Goal: Task Accomplishment & Management: Use online tool/utility

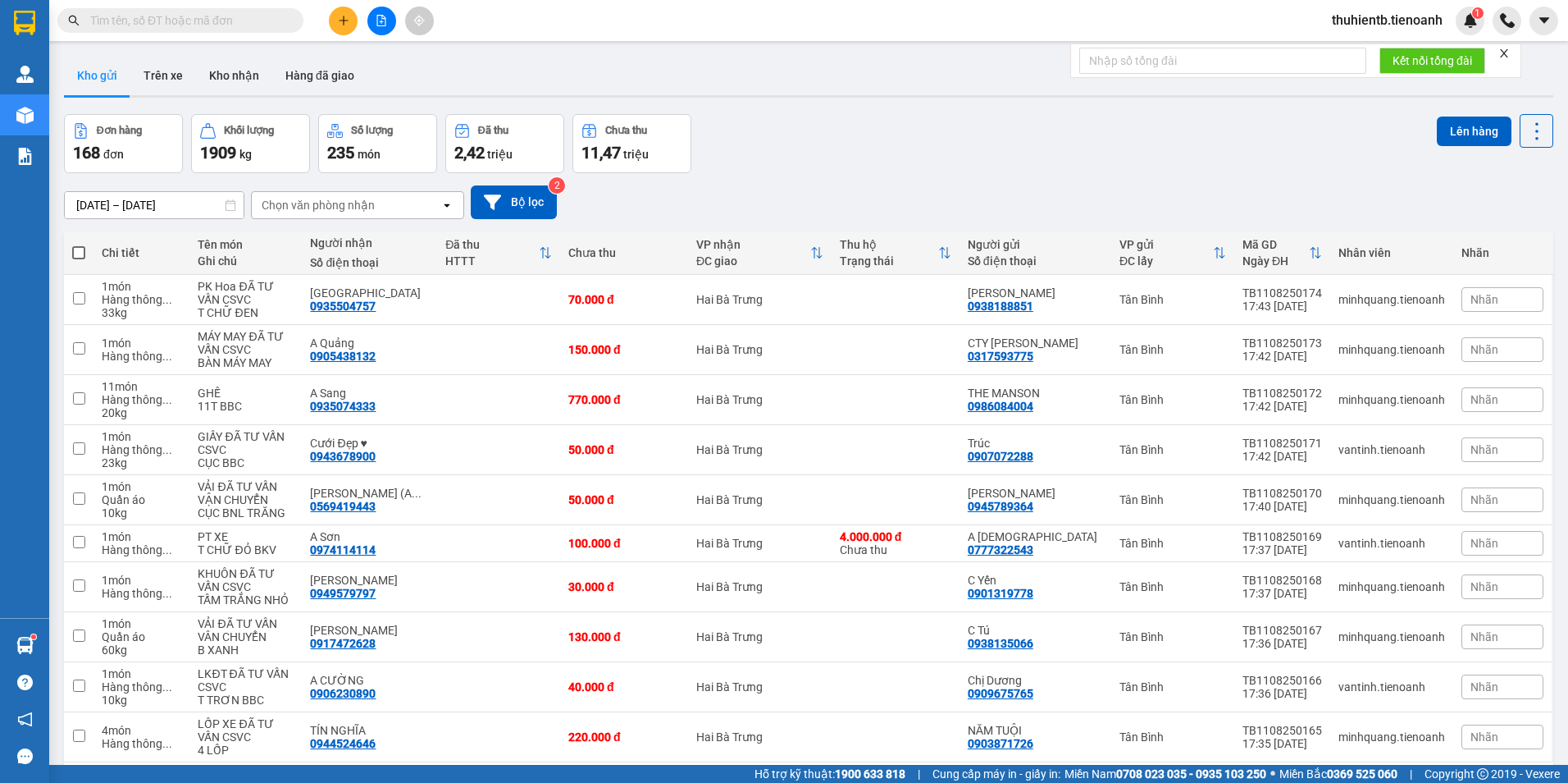
click at [249, 24] on input "text" at bounding box center [187, 20] width 194 height 18
paste input "0969369099"
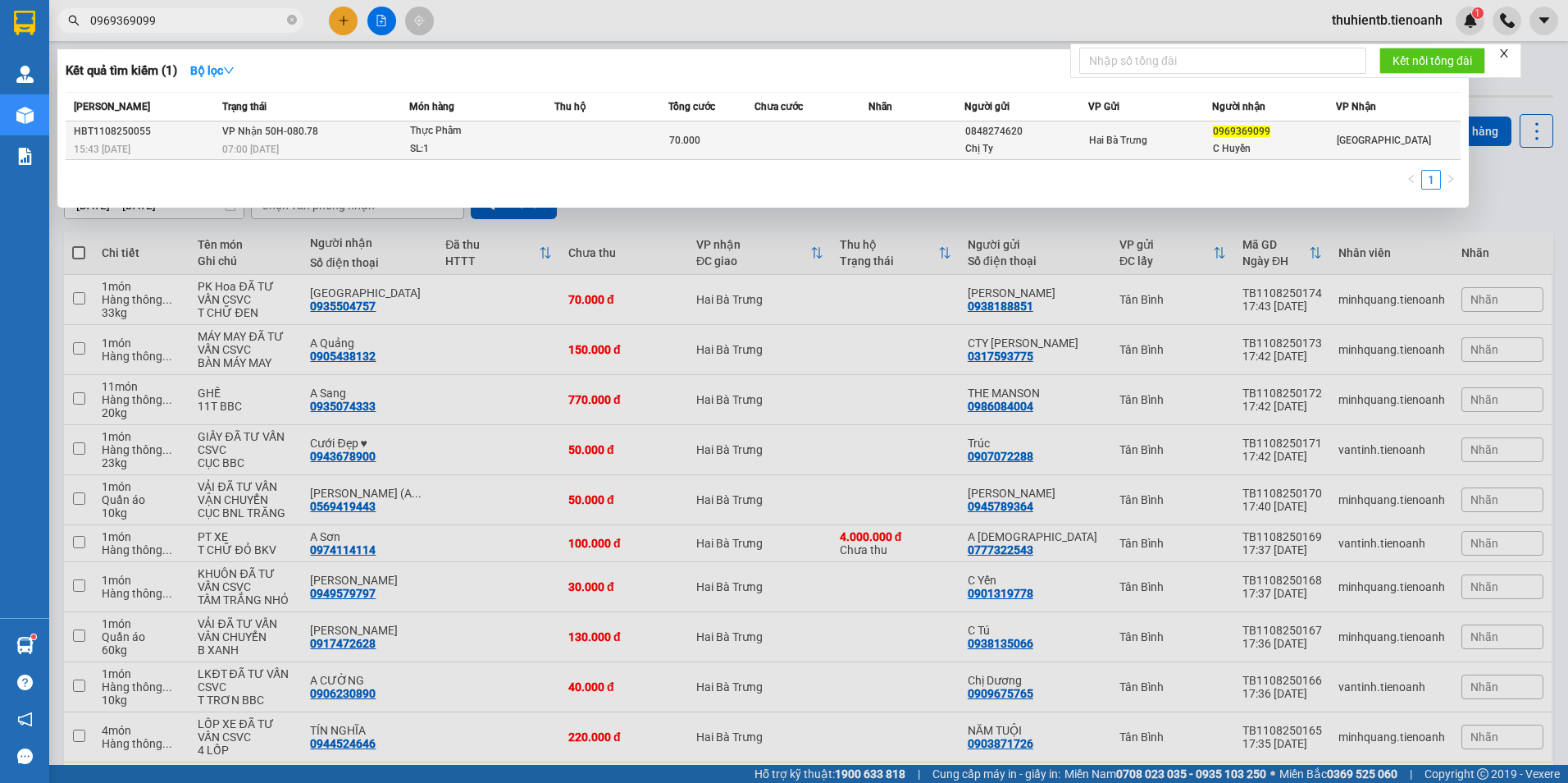
type input "0969369099"
click at [360, 150] on div "07:00 [DATE]" at bounding box center [315, 149] width 186 height 18
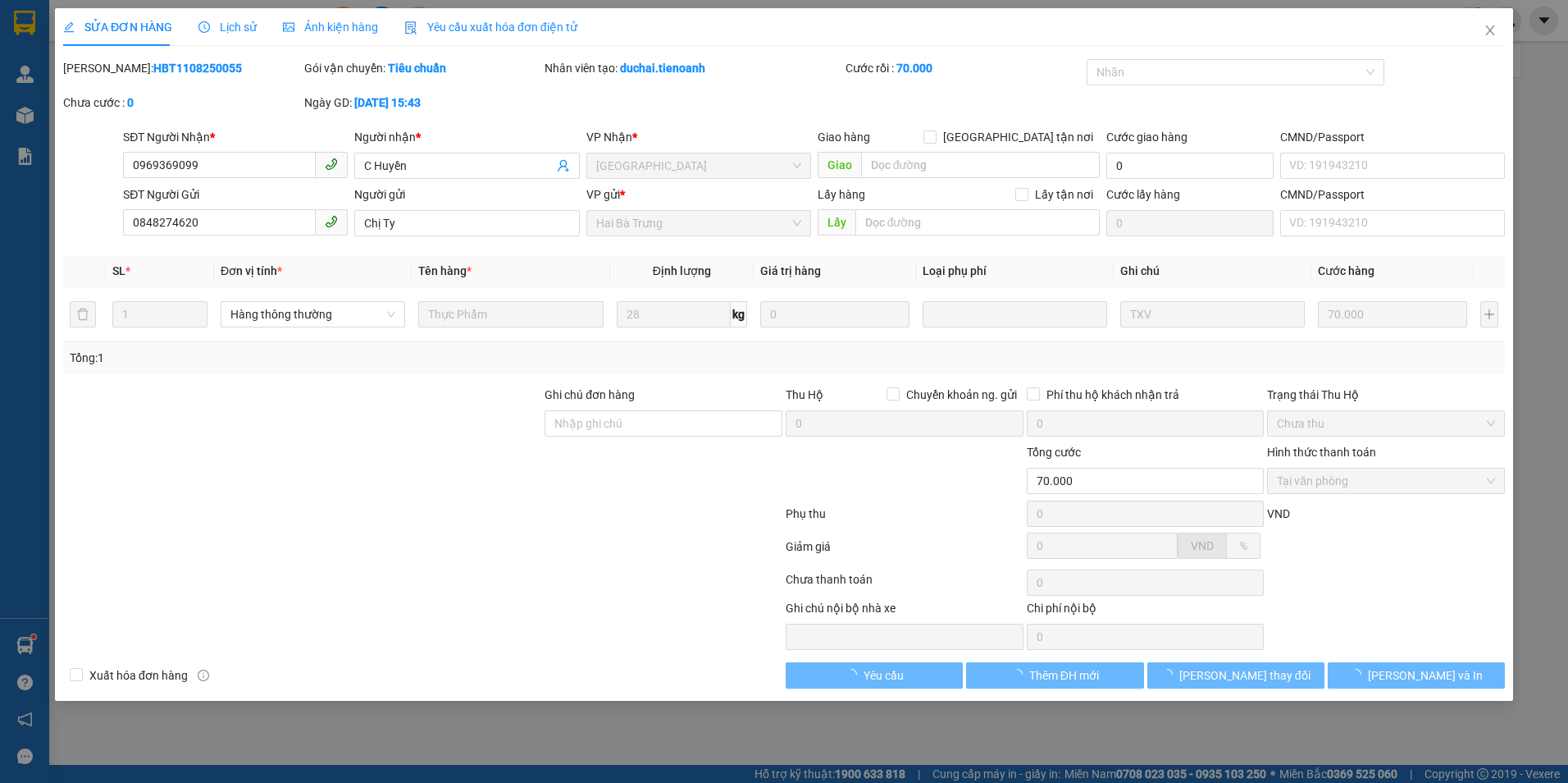
type input "0969369099"
type input "C Huyền"
type input "0848274620"
type input "Chị Ty"
type input "70.000"
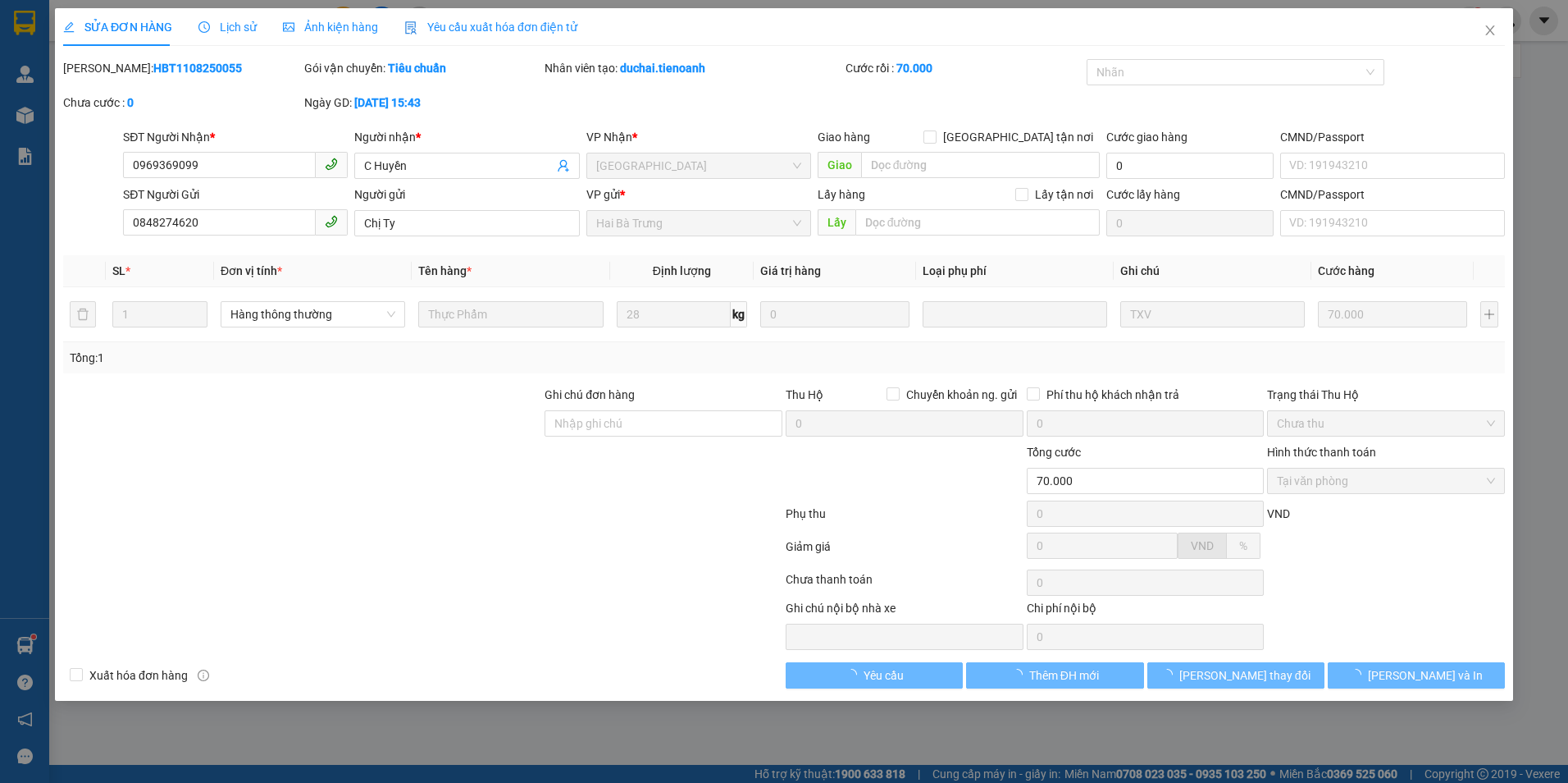
click at [234, 21] on span "Lịch sử" at bounding box center [227, 27] width 58 height 13
